Goal: Task Accomplishment & Management: Complete application form

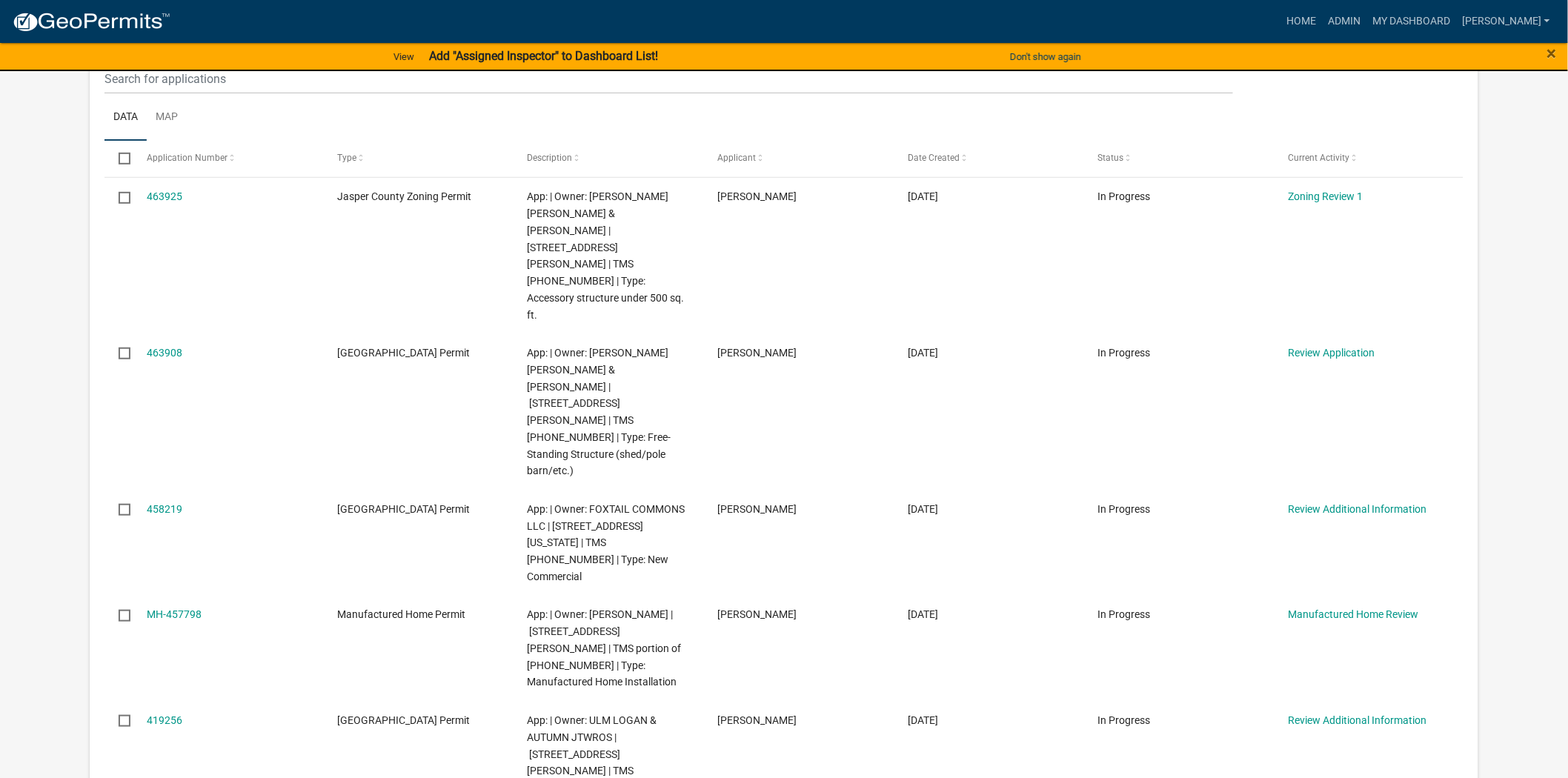
scroll to position [247, 0]
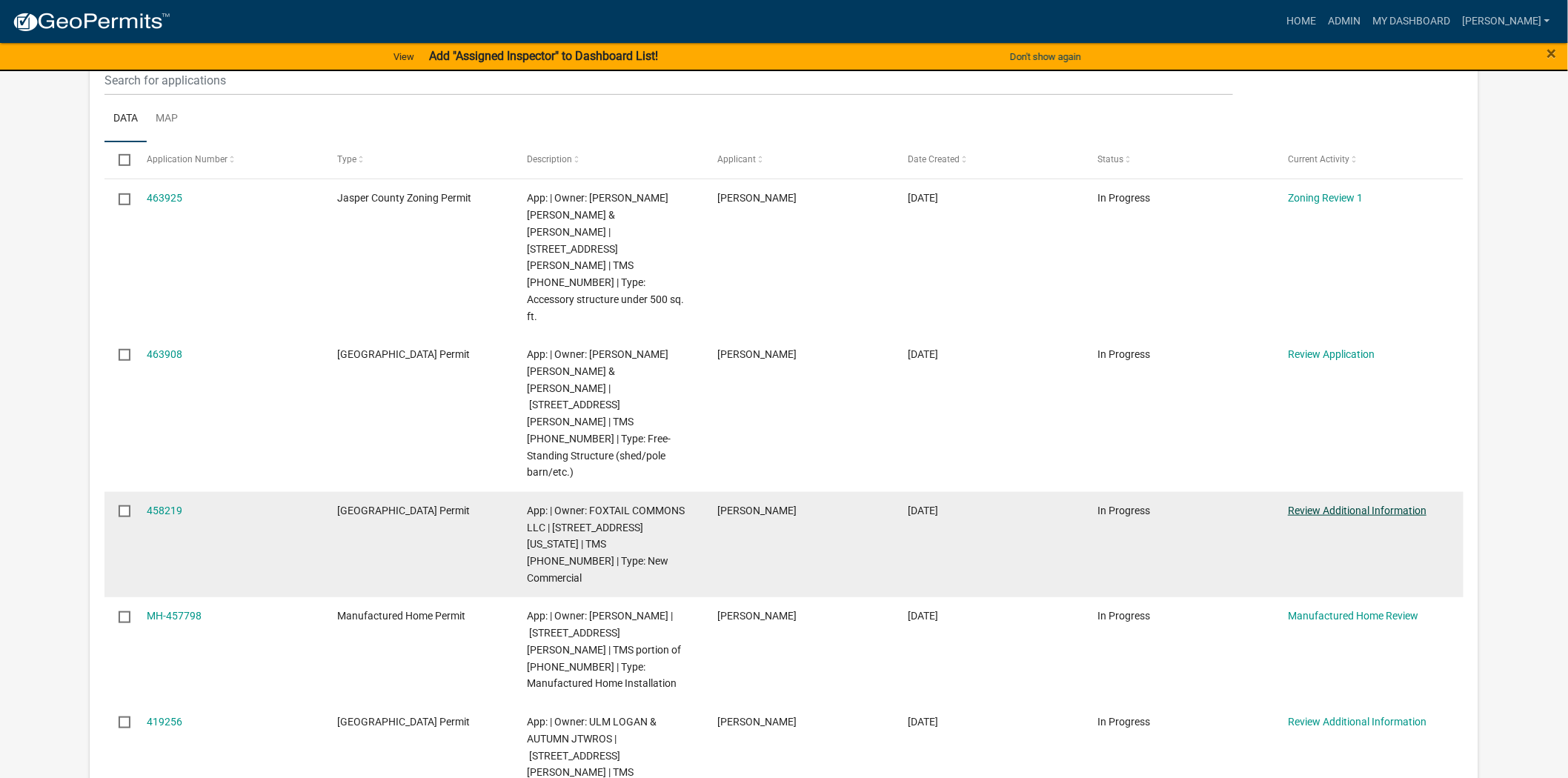
click at [1320, 504] on link "Review Additional Information" at bounding box center [1358, 510] width 139 height 12
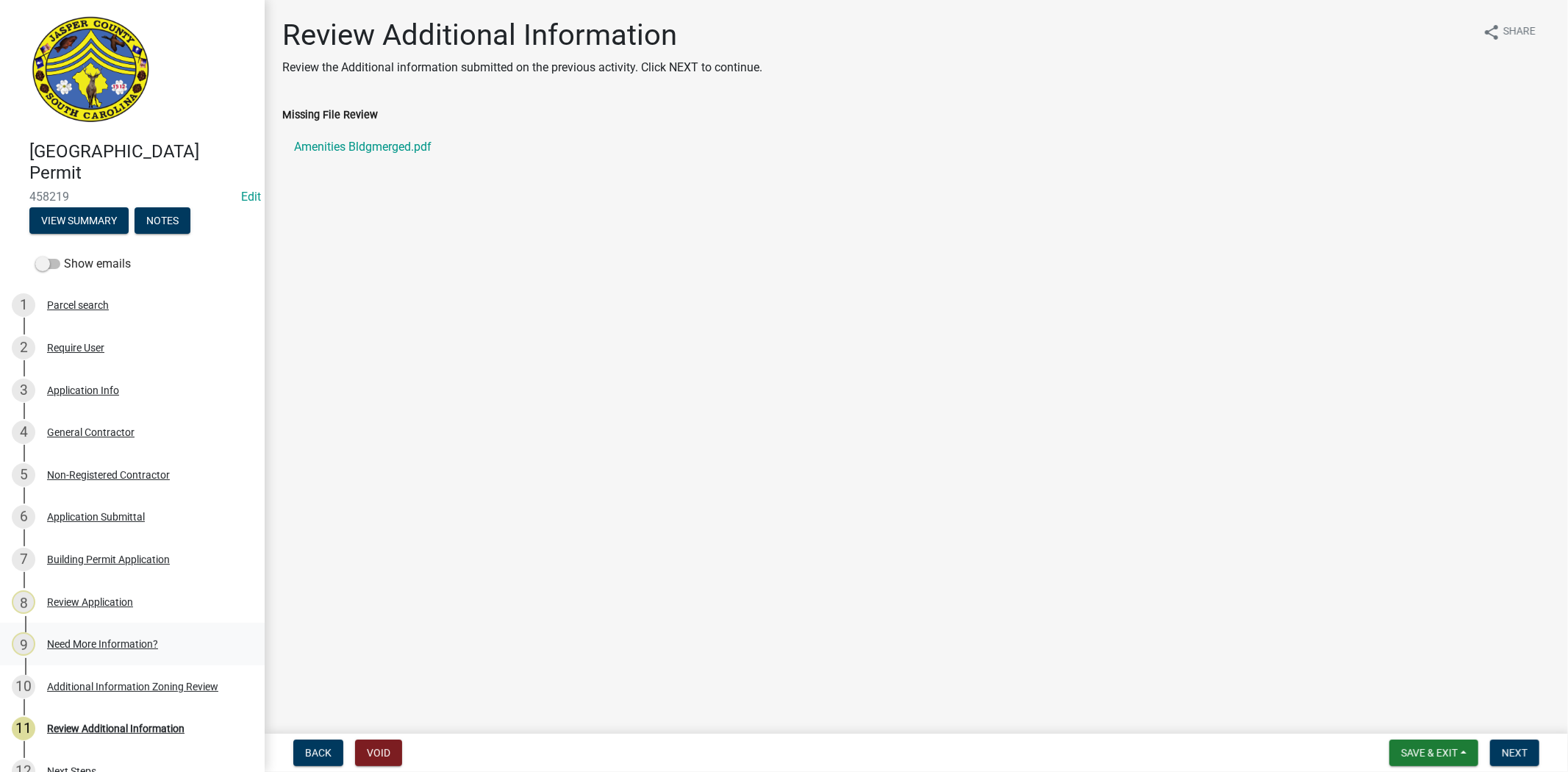
click at [133, 632] on div "9 Need More Information?" at bounding box center [127, 644] width 229 height 24
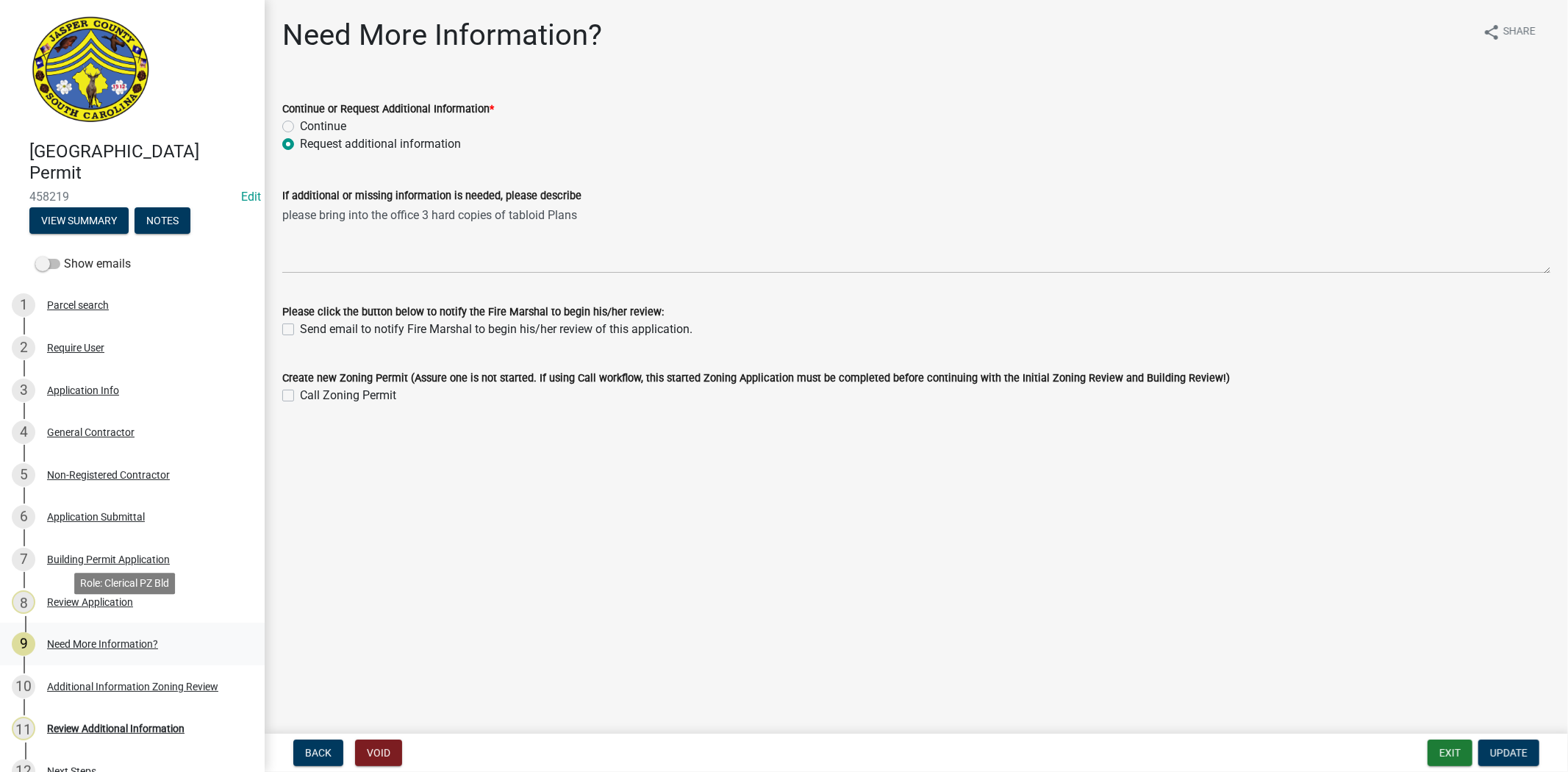
scroll to position [81, 0]
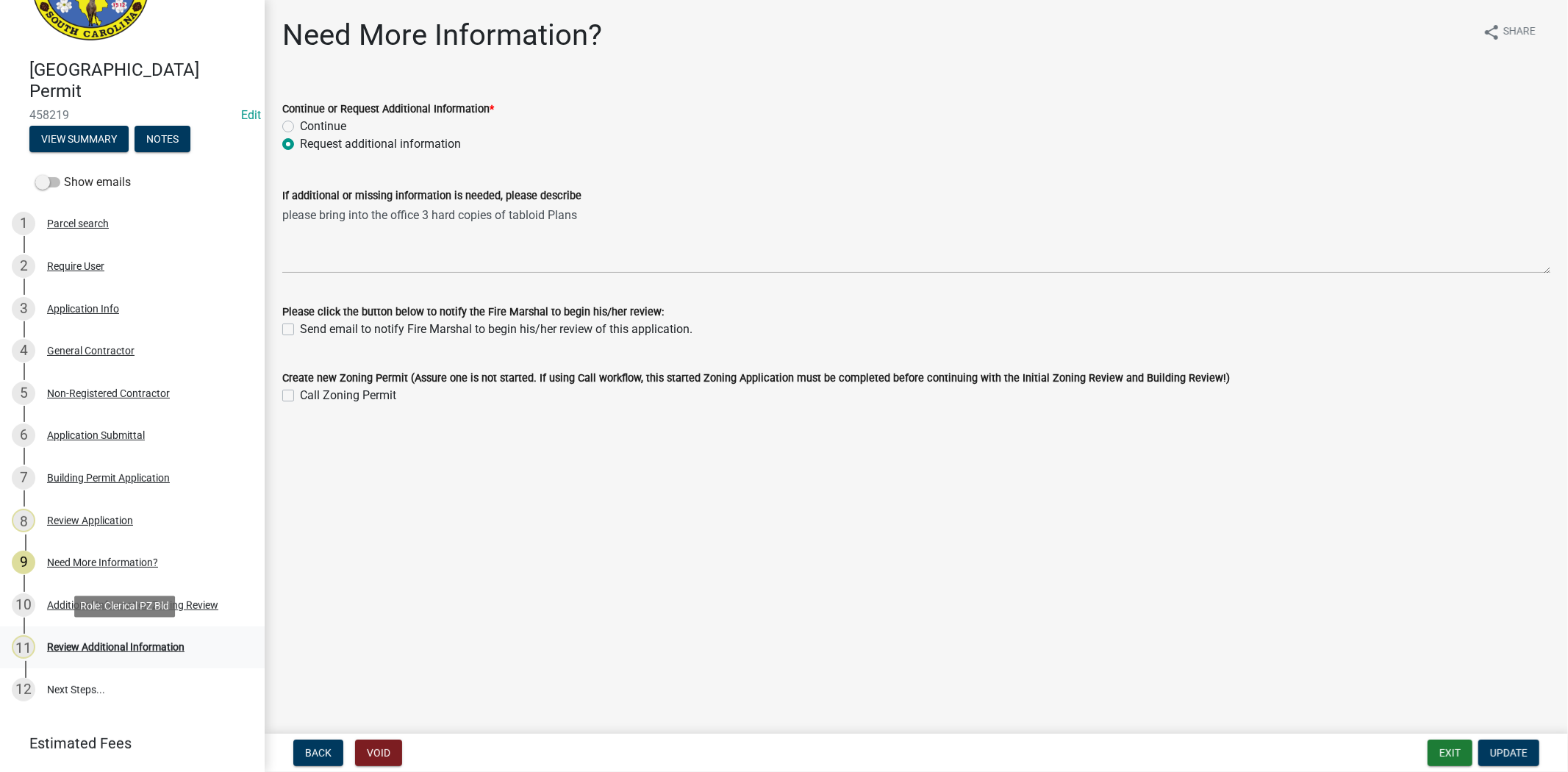
click at [94, 642] on div "Review Additional Information" at bounding box center [116, 647] width 138 height 10
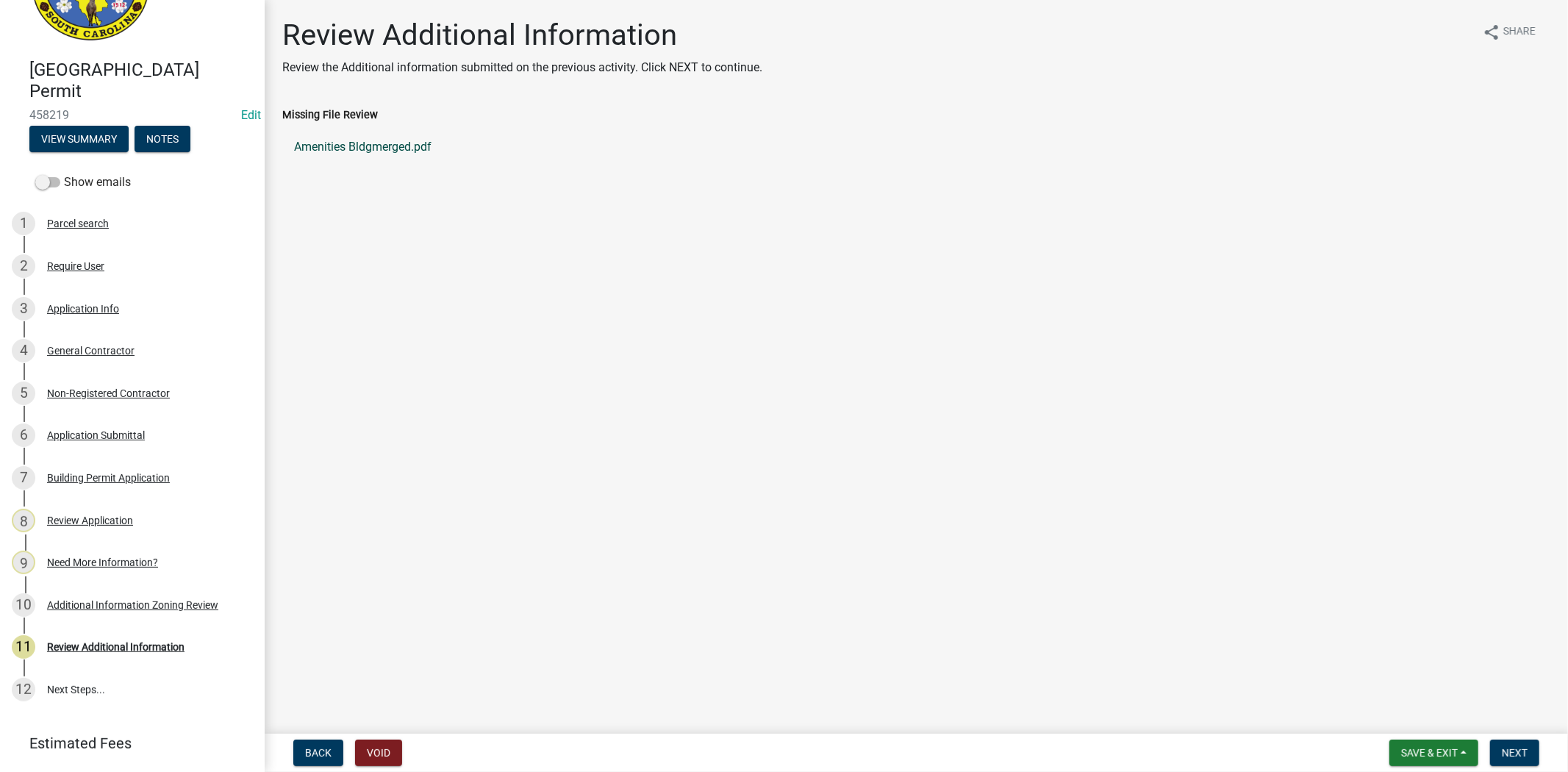
click at [392, 153] on link "Amenities Bldgmerged.pdf" at bounding box center [916, 147] width 1268 height 36
click at [1503, 751] on span "Next" at bounding box center [1515, 753] width 26 height 12
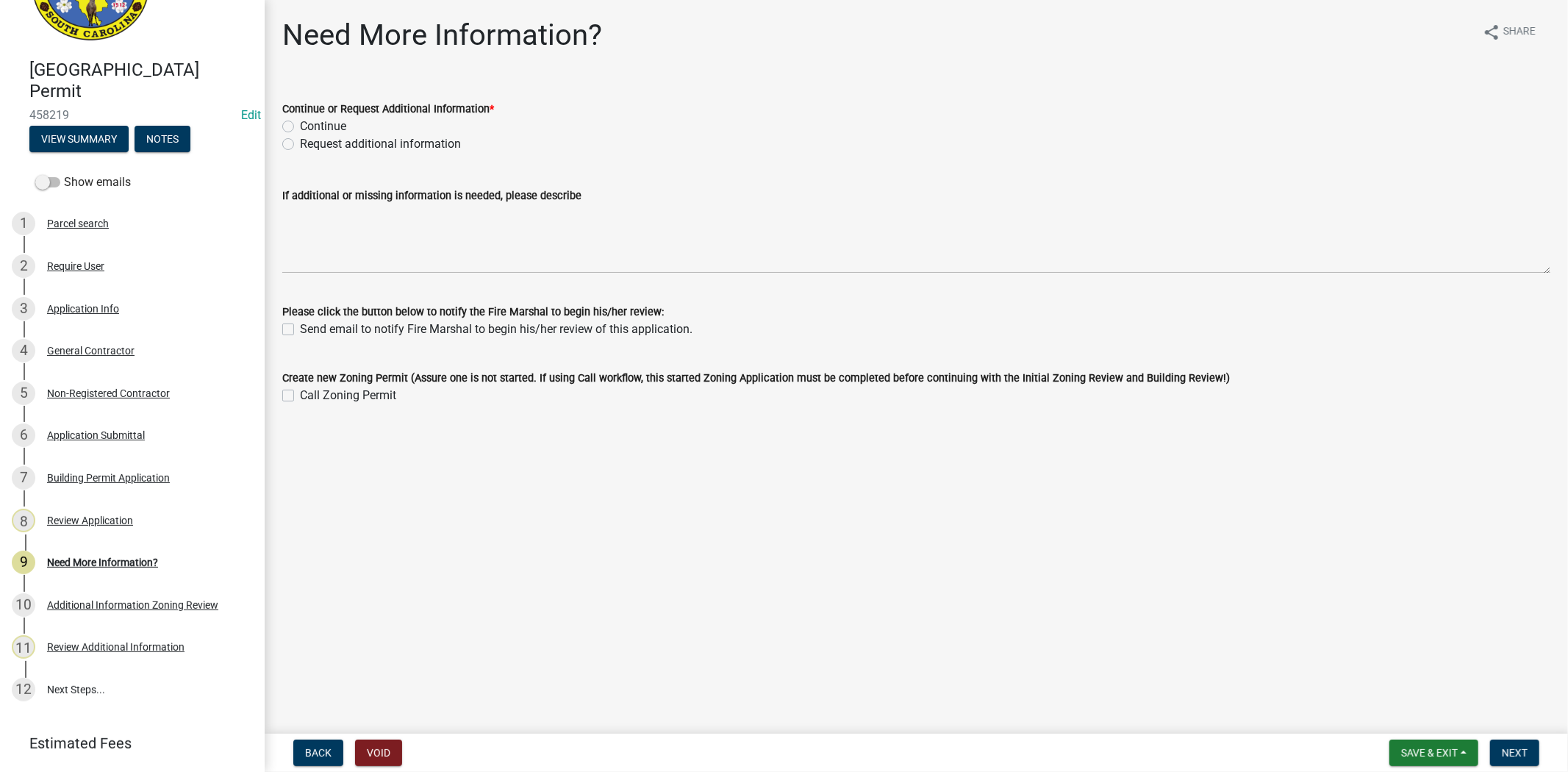
click at [300, 144] on label "Request additional information" at bounding box center [380, 144] width 161 height 18
click at [300, 144] on input "Request additional information" at bounding box center [304, 140] width 10 height 10
radio input "true"
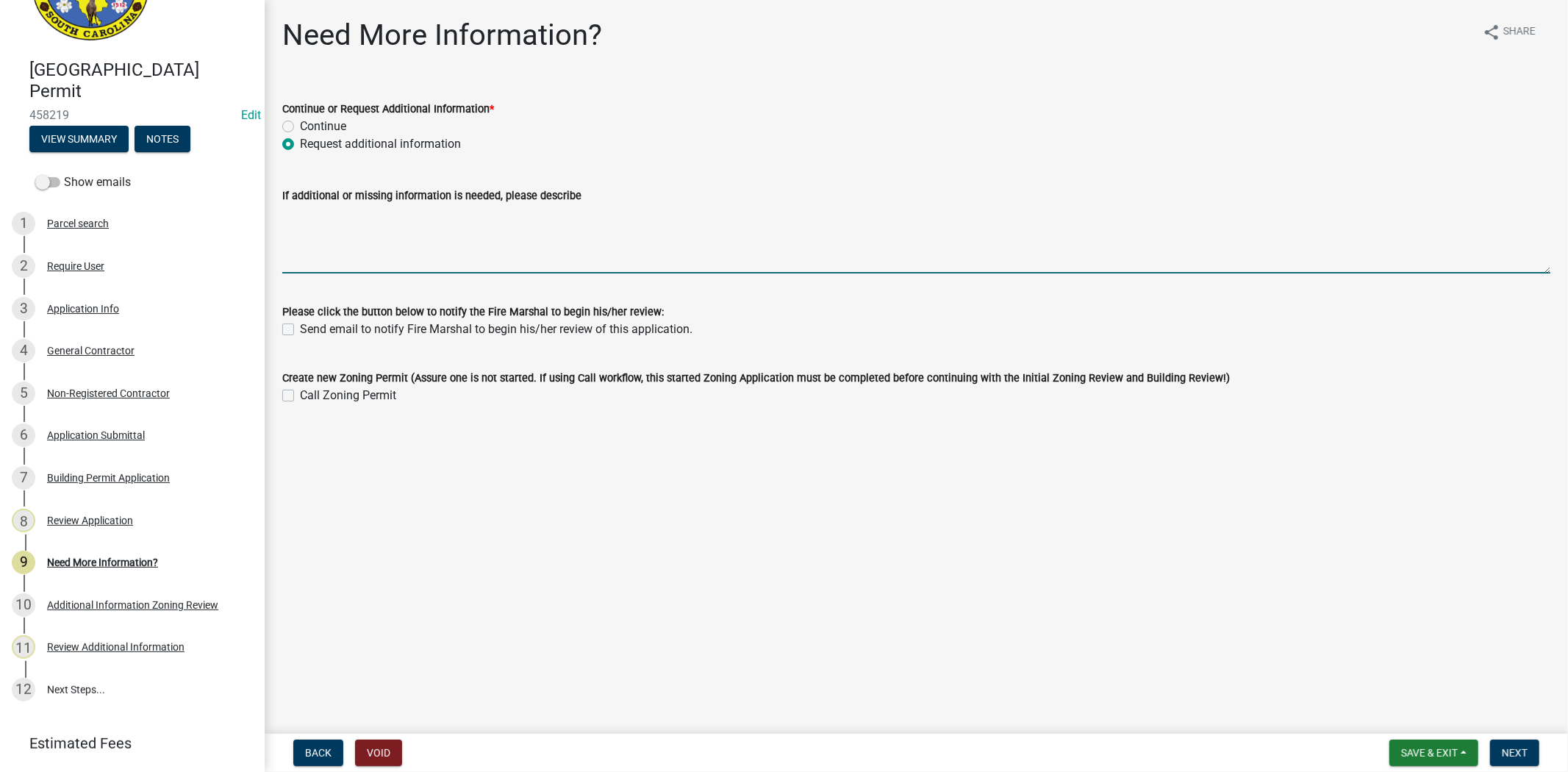
click at [319, 238] on textarea "If additional or missing information is needed, please describe" at bounding box center [916, 238] width 1268 height 69
type textarea "p"
click at [480, 215] on textarea "waiting for building official to review" at bounding box center [916, 238] width 1268 height 69
type textarea "waiting for building official to review the plans"
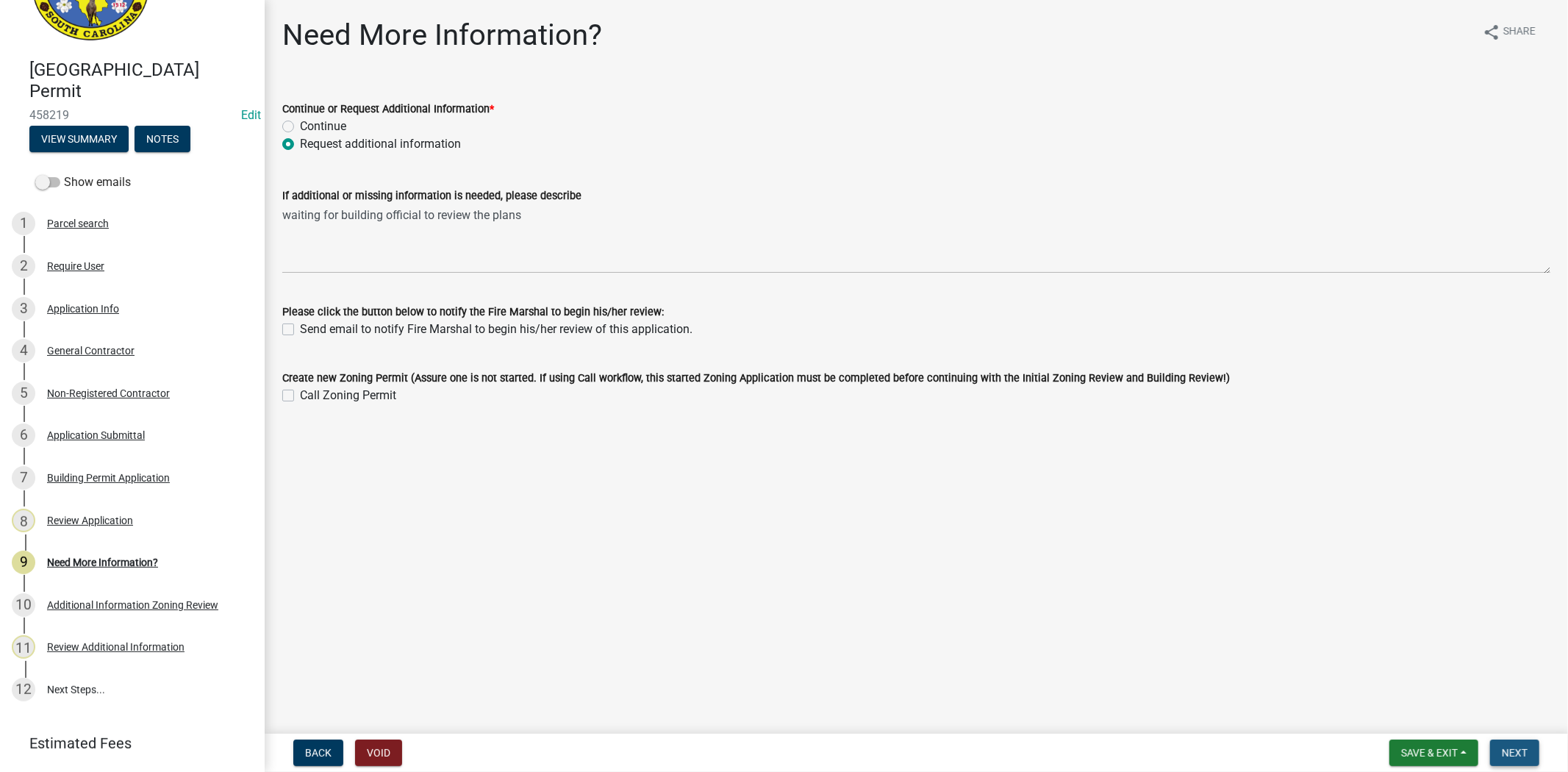
click at [1498, 739] on button "Next" at bounding box center [1515, 753] width 50 height 27
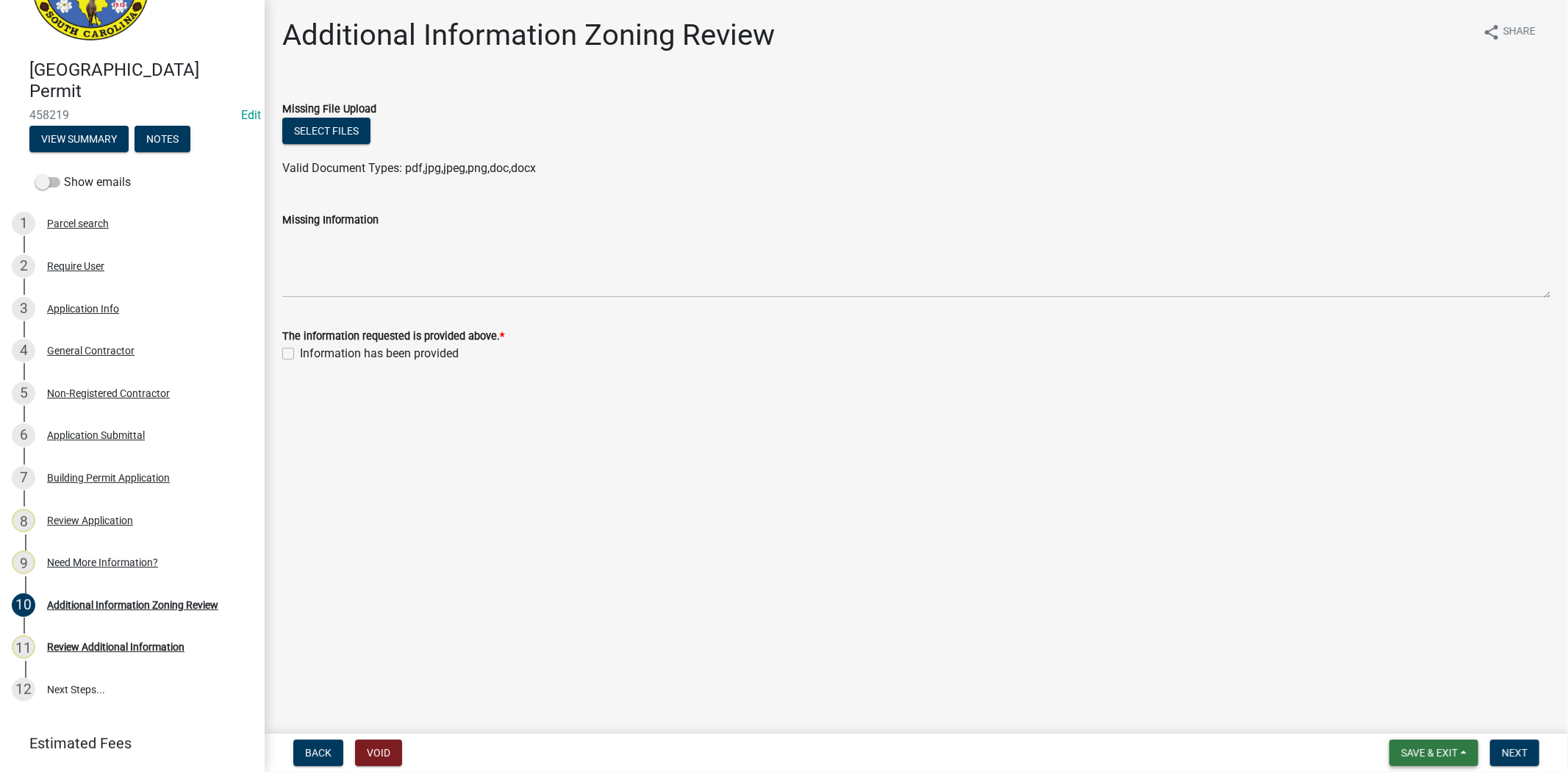
click at [1412, 751] on span "Save & Exit" at bounding box center [1429, 753] width 56 height 12
click at [67, 298] on div "3 Application Info" at bounding box center [127, 309] width 229 height 24
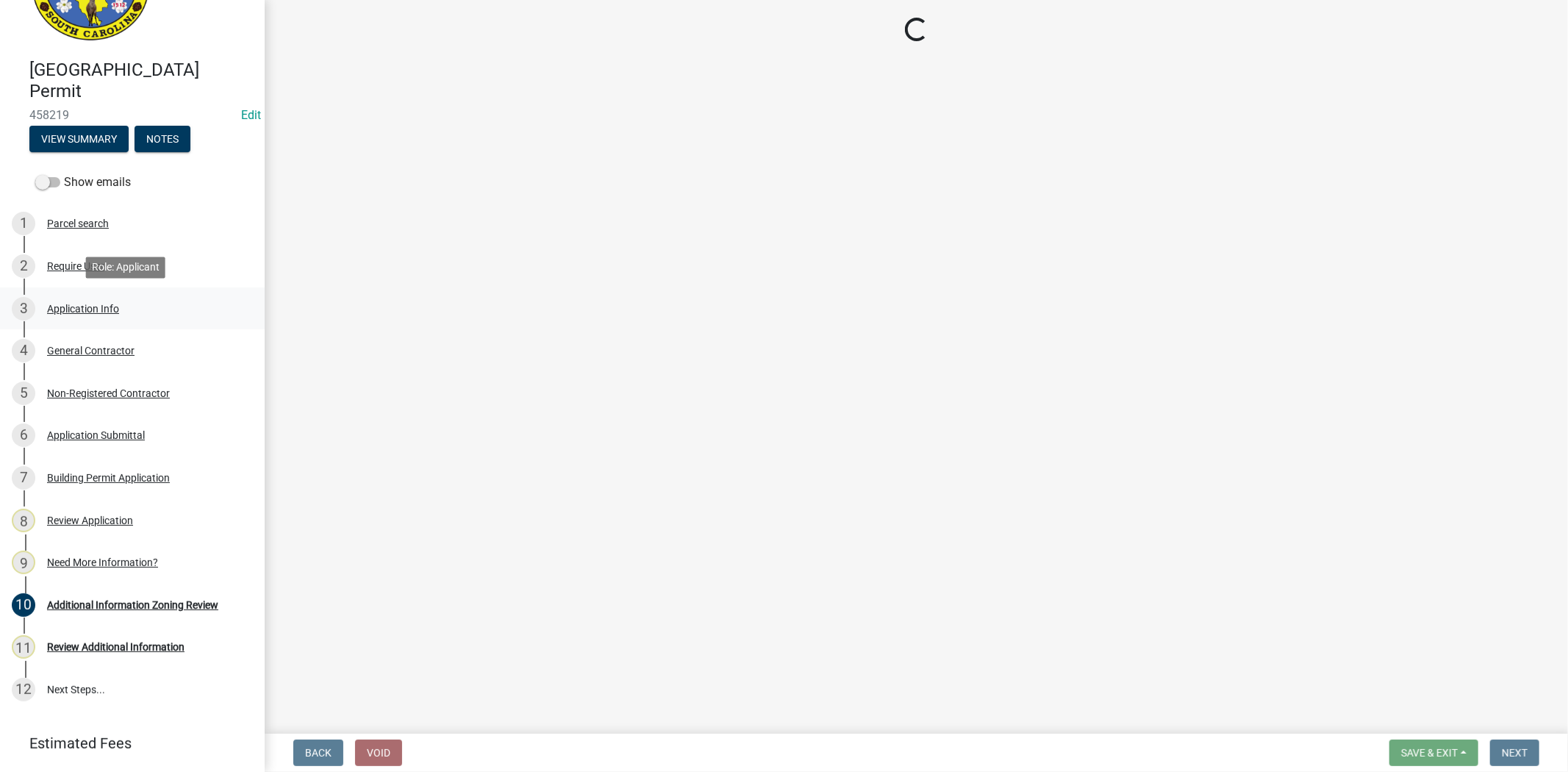
select select "d8ad81b1-fb71-4473-8687-b7f73eb7480a"
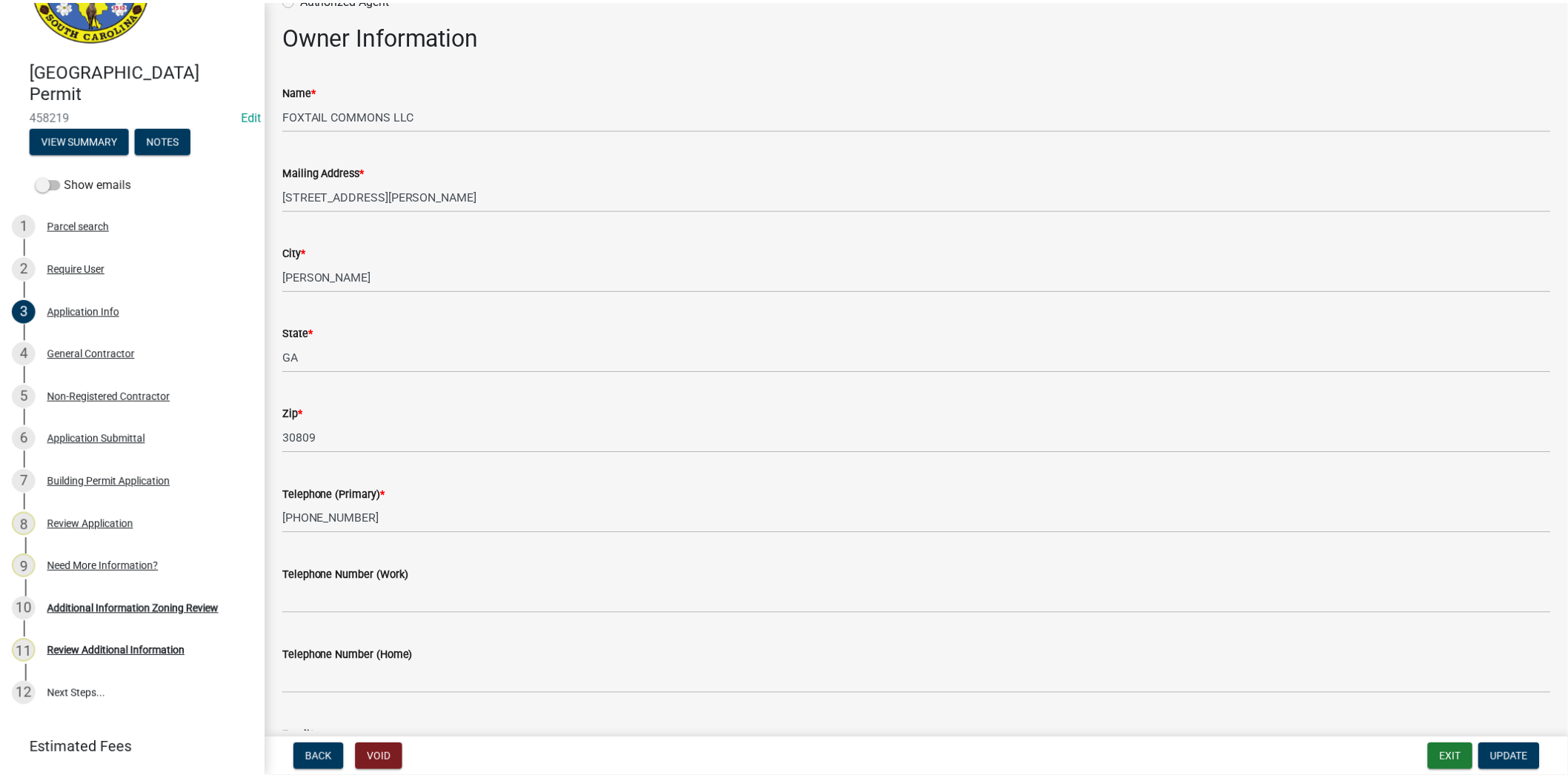
scroll to position [0, 0]
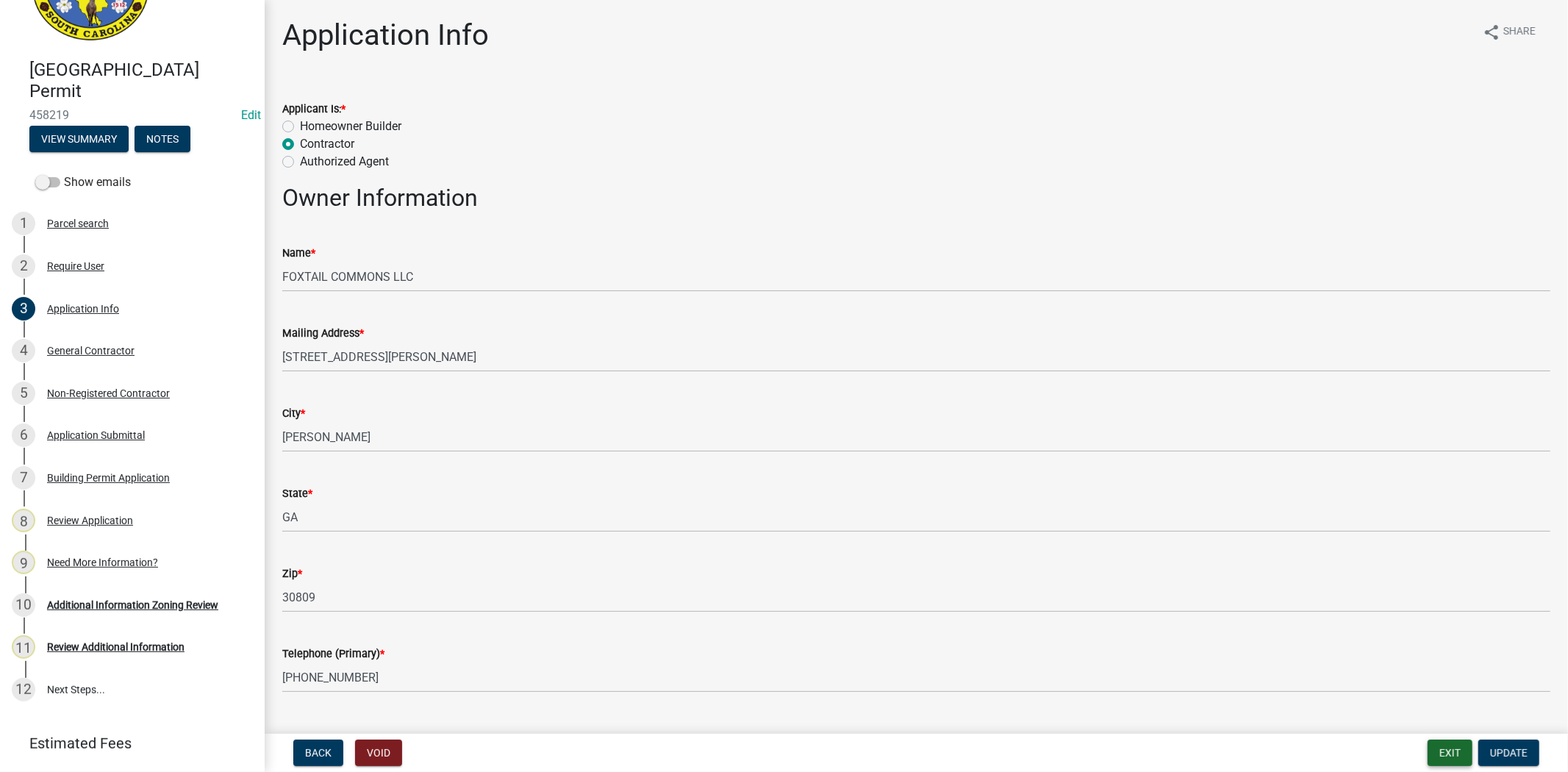
click at [1434, 759] on button "Exit" at bounding box center [1450, 753] width 45 height 27
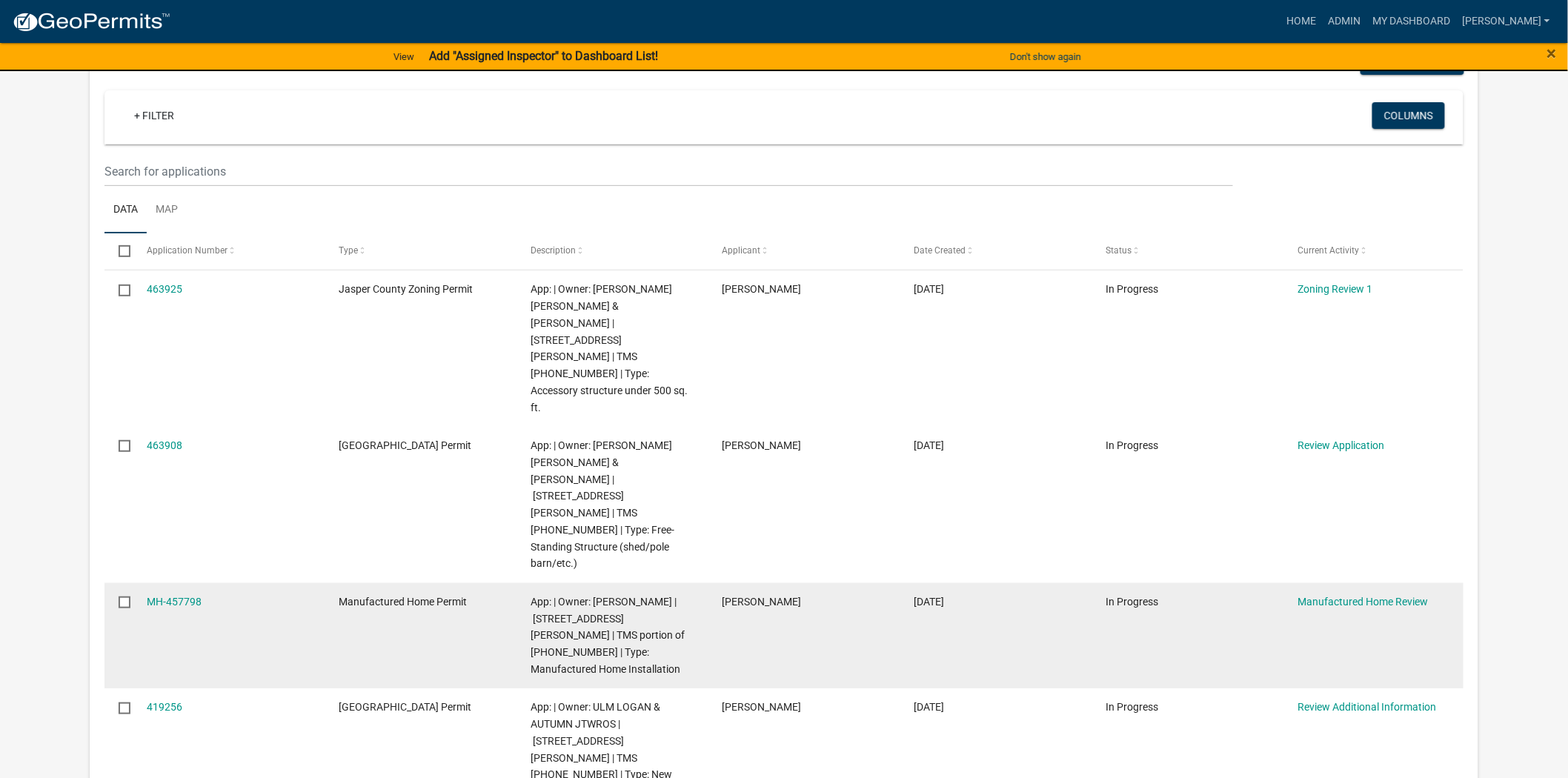
scroll to position [164, 0]
